Goal: Navigation & Orientation: Find specific page/section

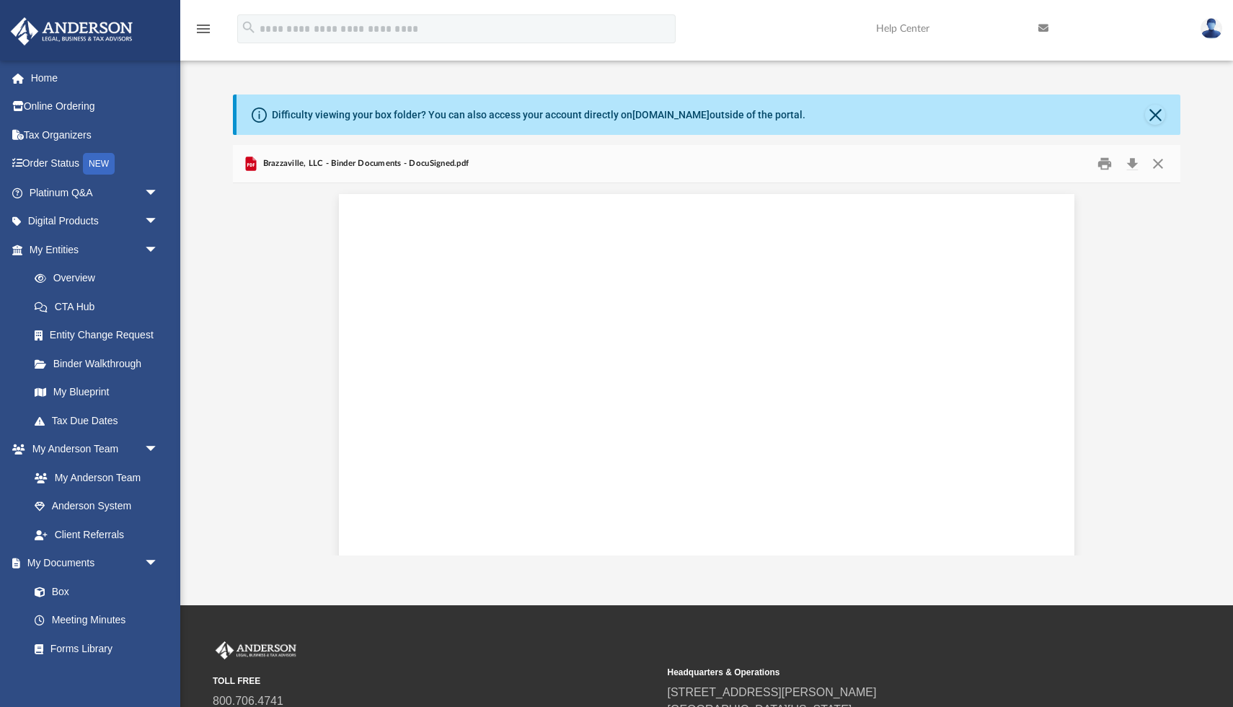
scroll to position [14922, 0]
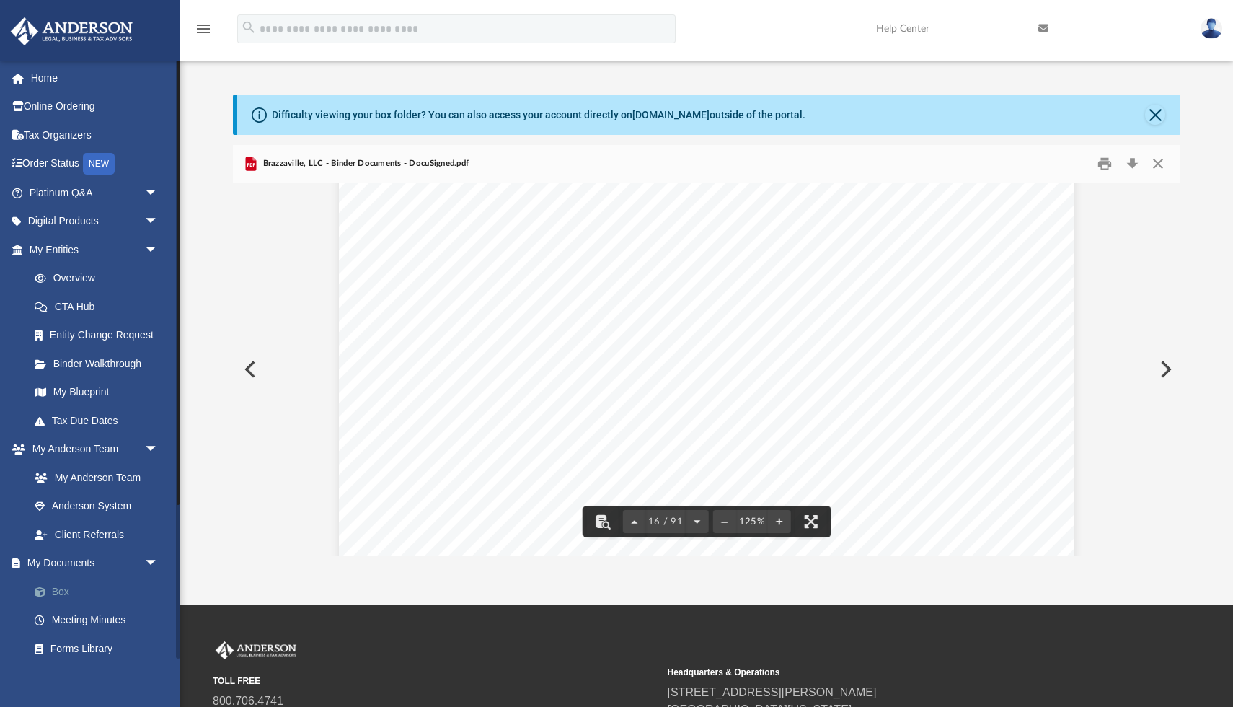
click at [65, 592] on link "Box" at bounding box center [100, 591] width 160 height 29
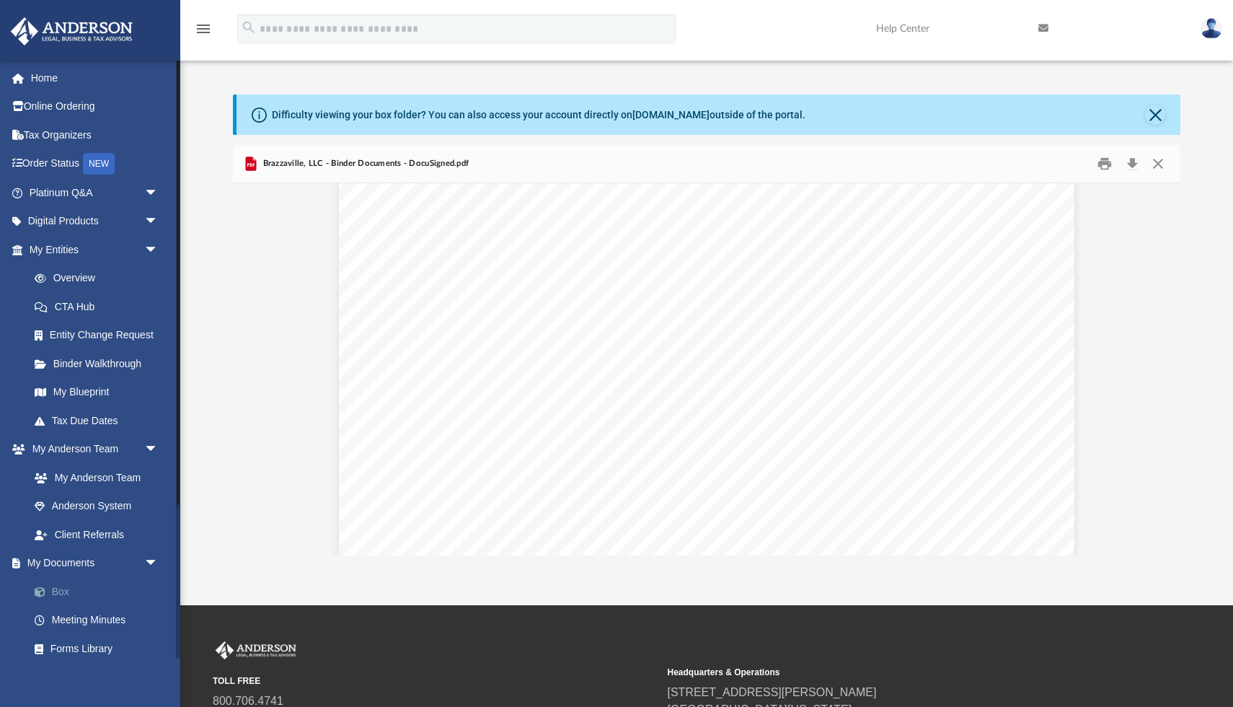
click at [62, 588] on link "Box" at bounding box center [100, 591] width 160 height 29
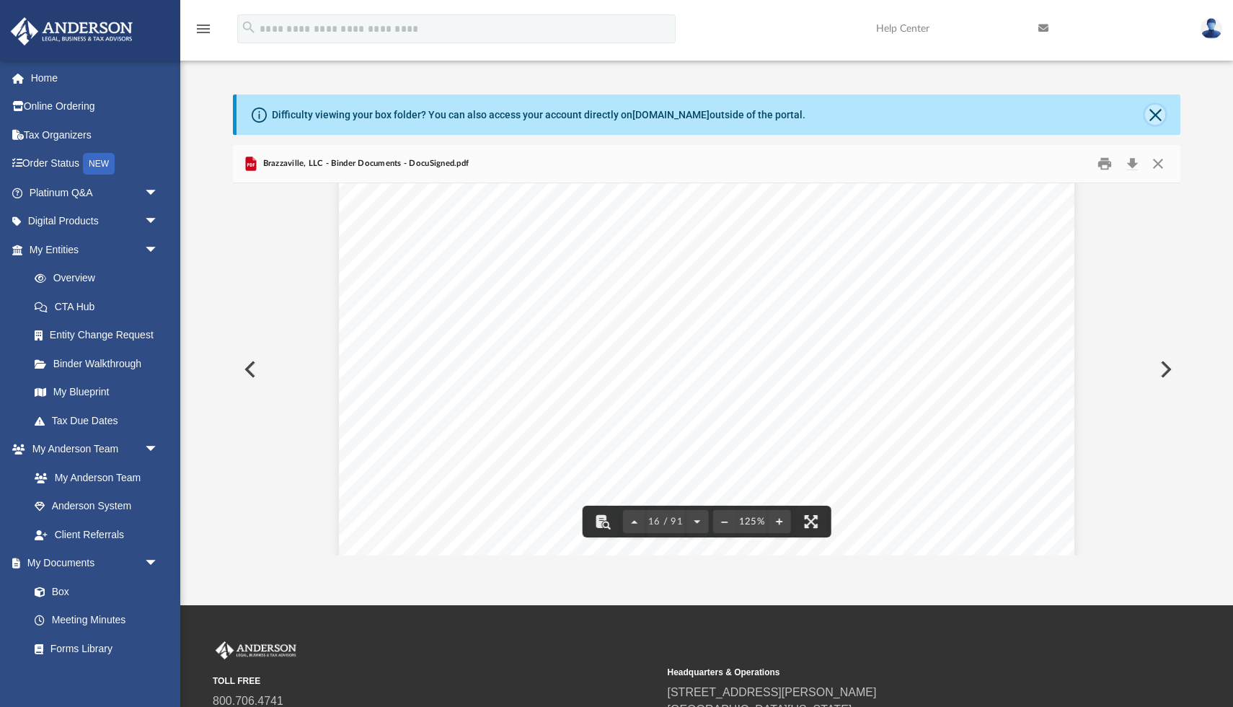
click at [1156, 113] on button "Close" at bounding box center [1155, 115] width 20 height 20
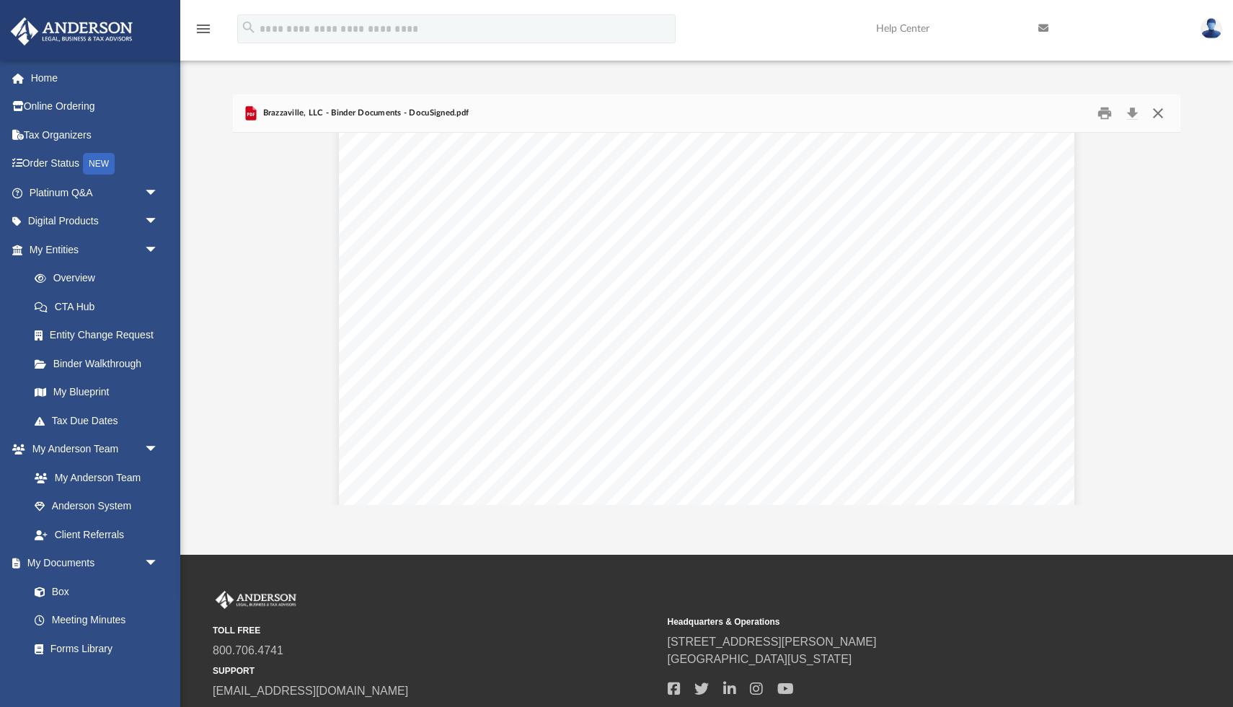
click at [1156, 110] on button "Close" at bounding box center [1158, 113] width 26 height 22
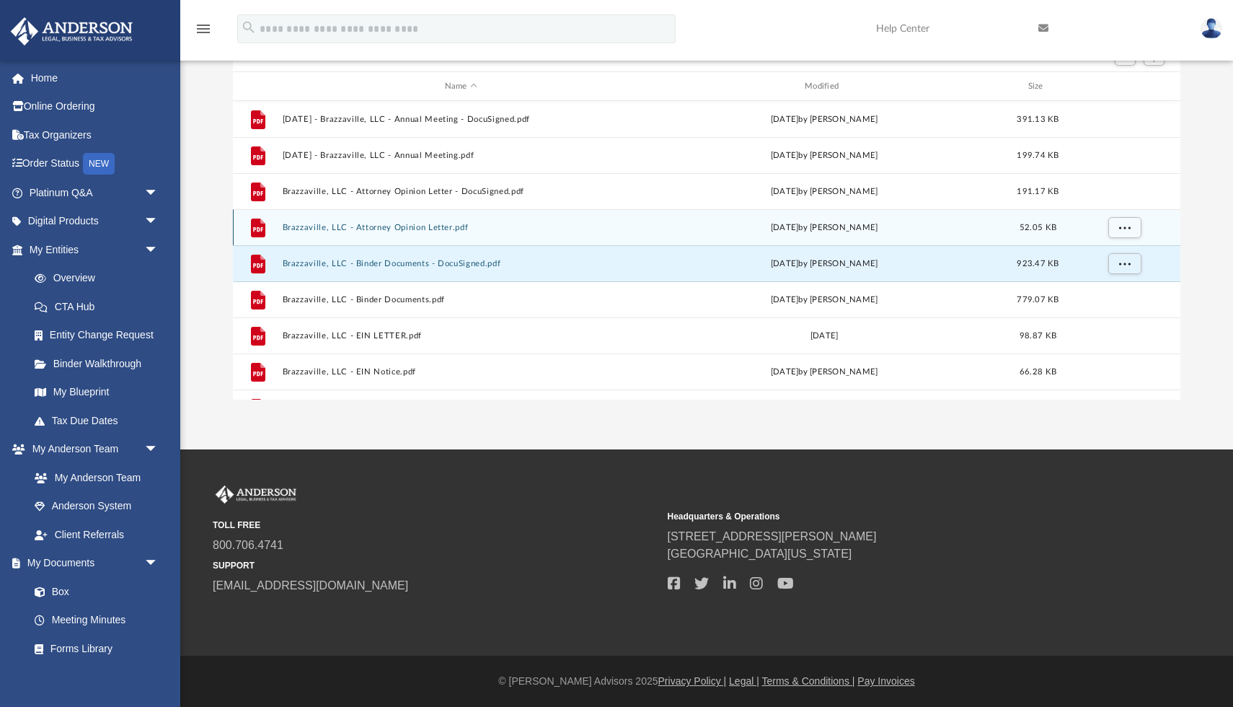
scroll to position [97, 0]
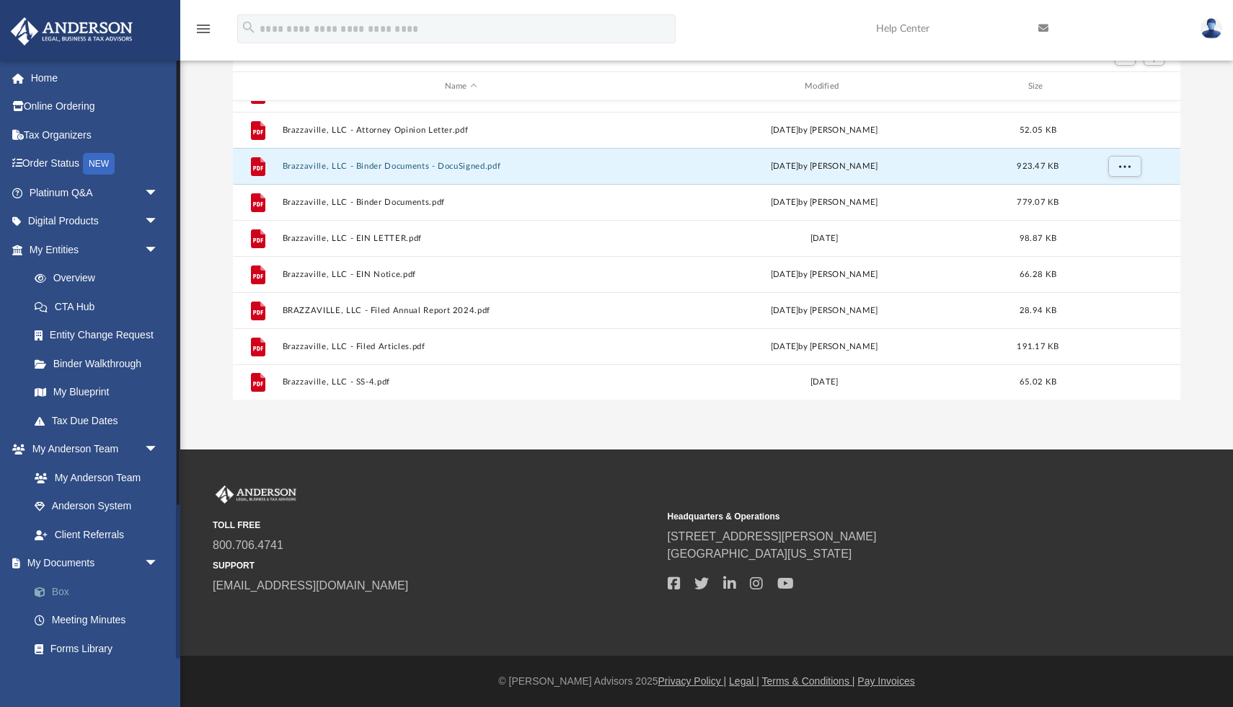
click at [65, 589] on link "Box" at bounding box center [100, 591] width 160 height 29
click at [74, 561] on link "My Documents arrow_drop_down" at bounding box center [95, 563] width 170 height 29
click at [82, 558] on link "My Documents arrow_drop_down" at bounding box center [95, 563] width 170 height 29
click at [61, 590] on link "Box" at bounding box center [100, 591] width 160 height 29
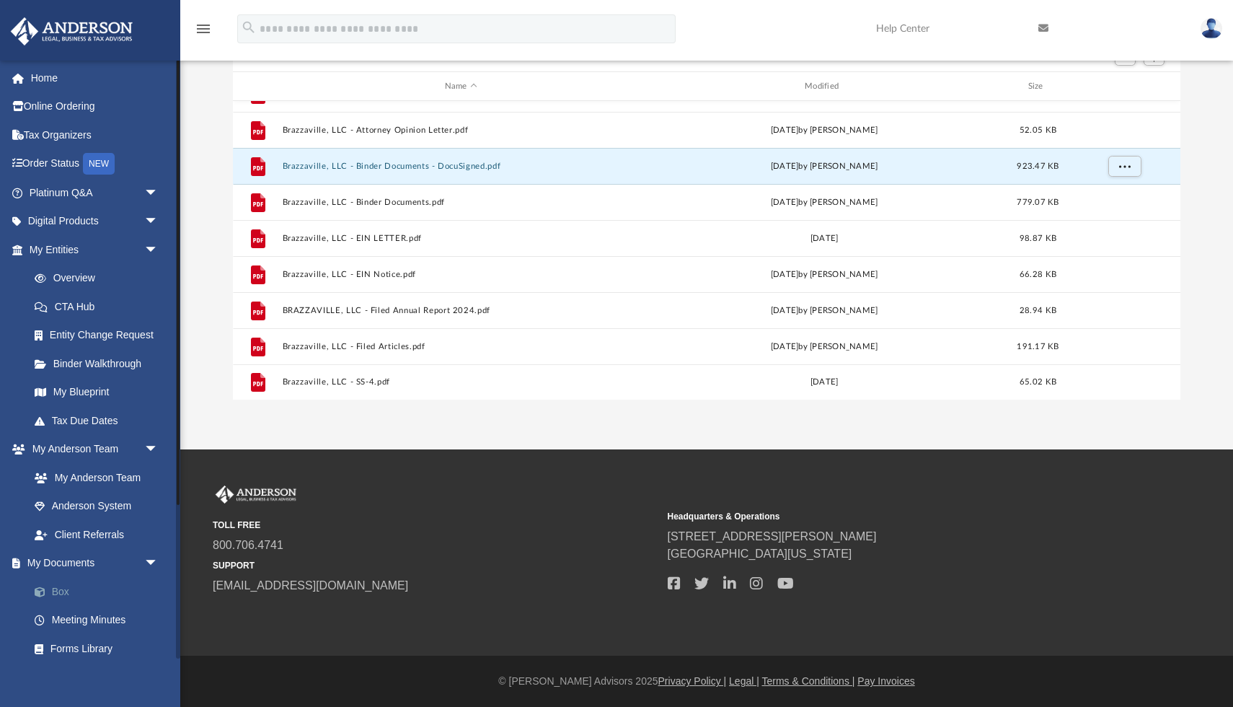
click at [63, 586] on link "Box" at bounding box center [100, 591] width 160 height 29
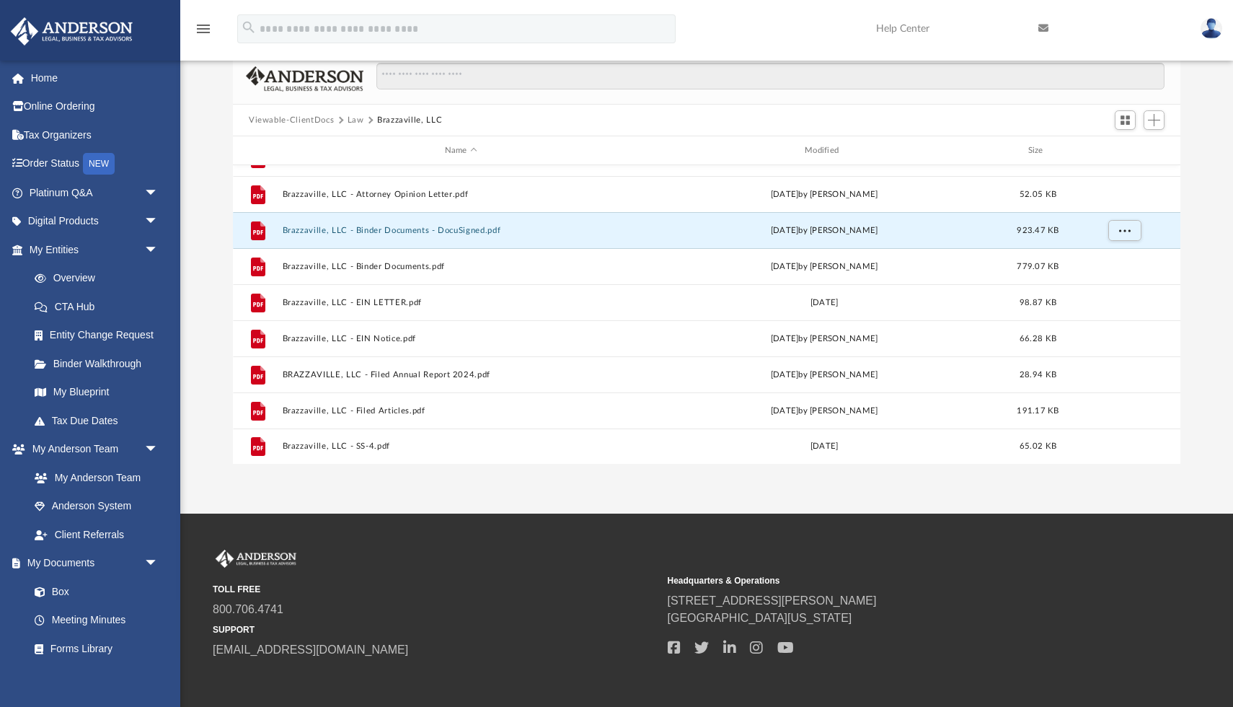
scroll to position [0, 0]
